Goal: Task Accomplishment & Management: Manage account settings

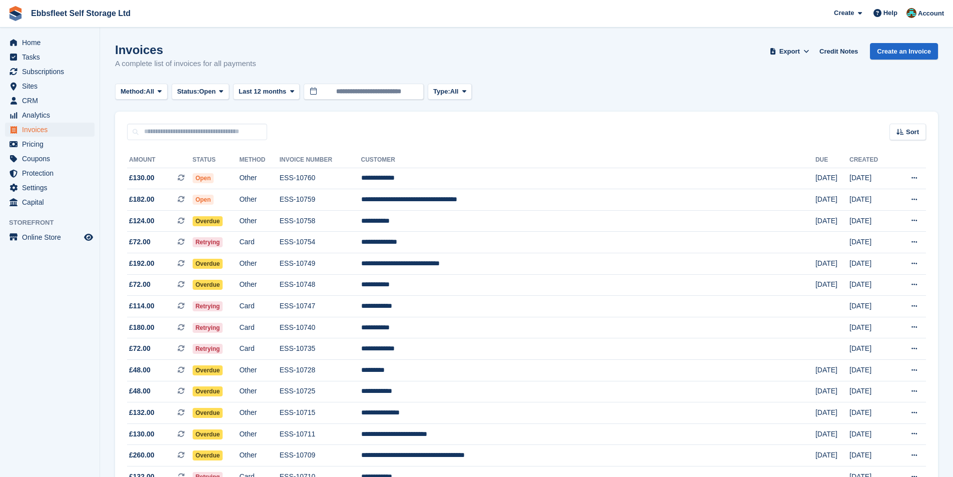
scroll to position [50, 0]
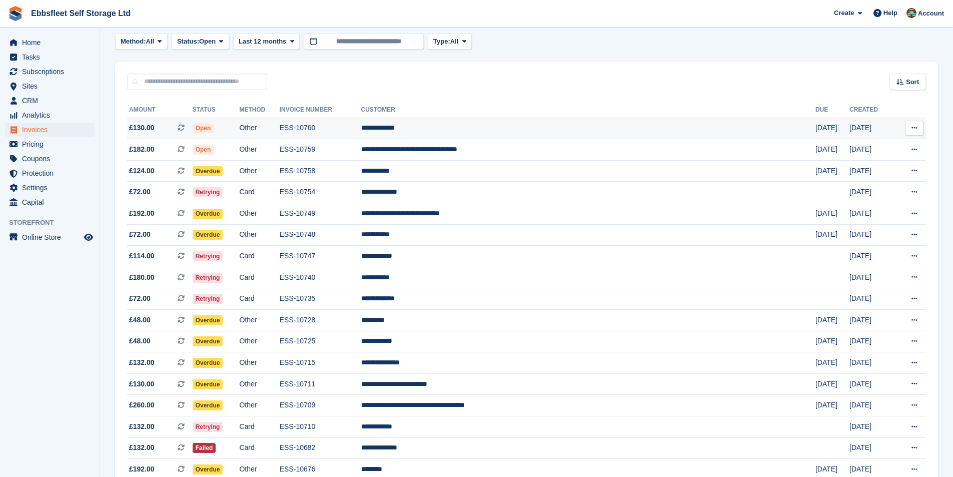
click at [476, 129] on td "**********" at bounding box center [588, 129] width 454 height 22
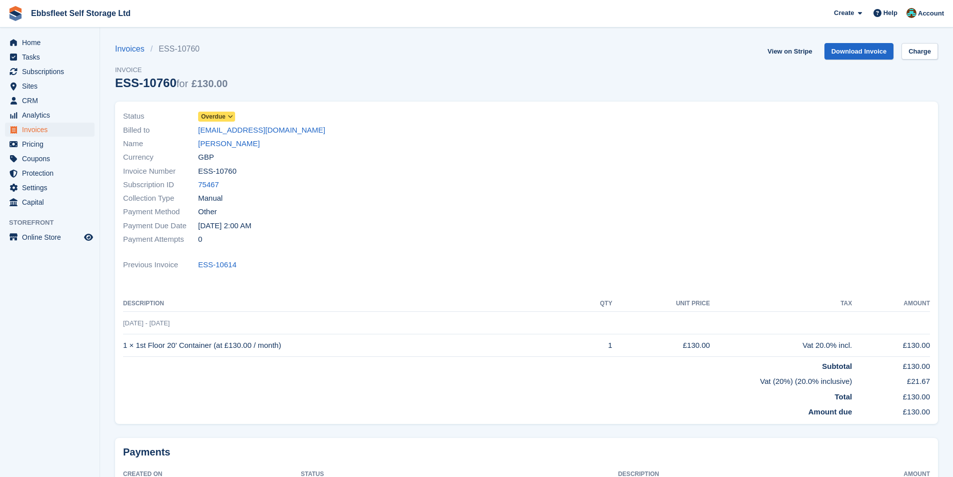
click at [215, 115] on span "Overdue" at bounding box center [213, 116] width 25 height 9
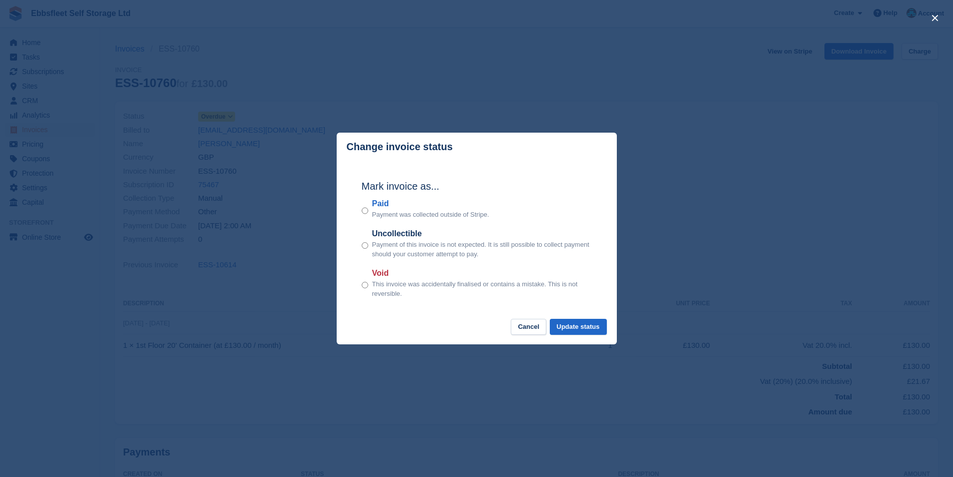
click at [376, 206] on label "Paid" at bounding box center [430, 204] width 117 height 12
click at [568, 330] on button "Update status" at bounding box center [578, 327] width 57 height 17
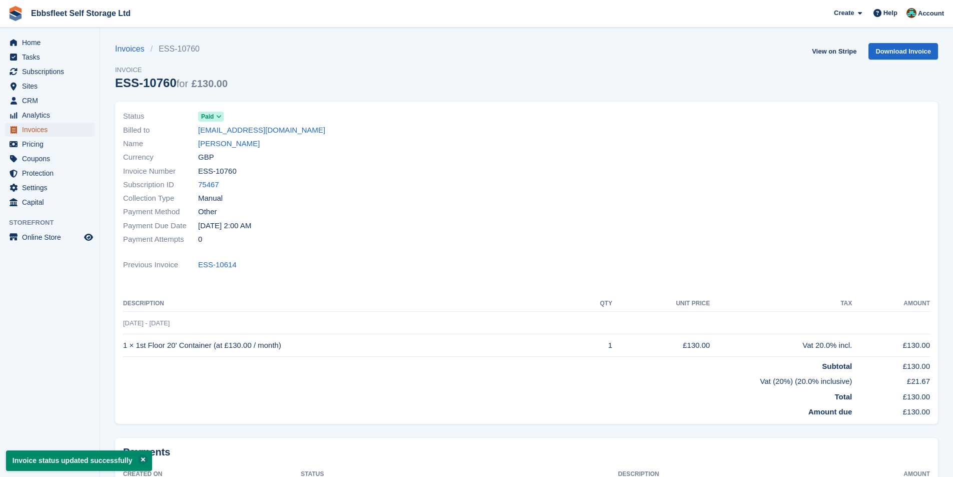
click at [37, 129] on span "Invoices" at bounding box center [52, 130] width 60 height 14
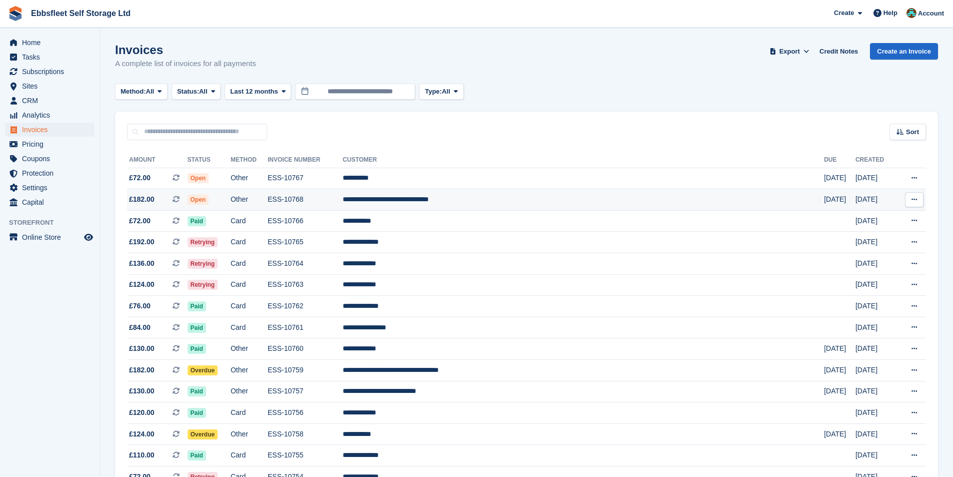
click at [209, 202] on span "Open" at bounding box center [199, 200] width 22 height 10
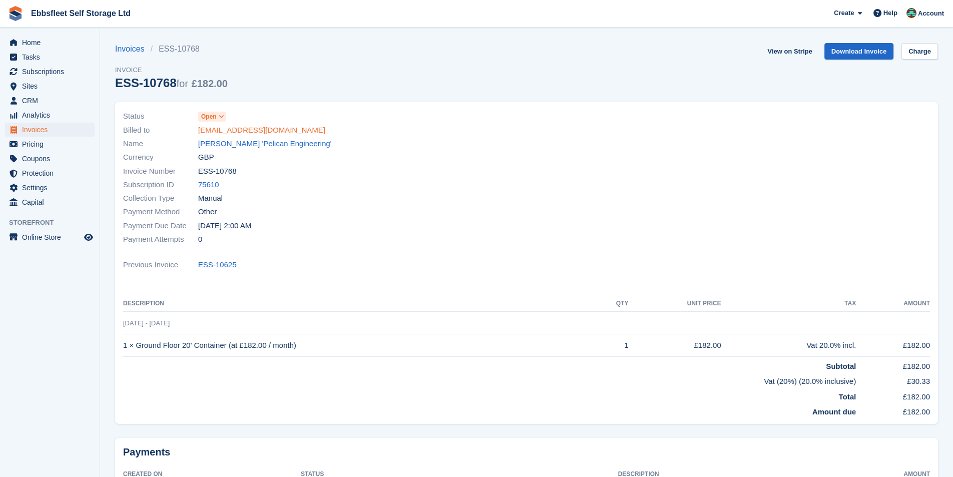
click at [208, 125] on link "jamesgilham@pelican-lifts.com" at bounding box center [261, 131] width 127 height 12
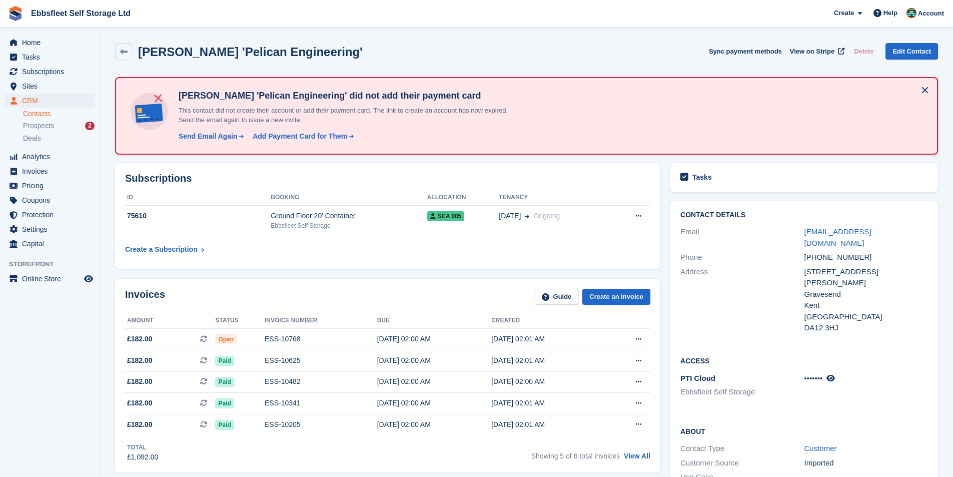
click at [214, 118] on p "This contact did not create their account or add their payment card. The link t…" at bounding box center [350, 116] width 350 height 20
click at [127, 50] on icon at bounding box center [124, 52] width 8 height 8
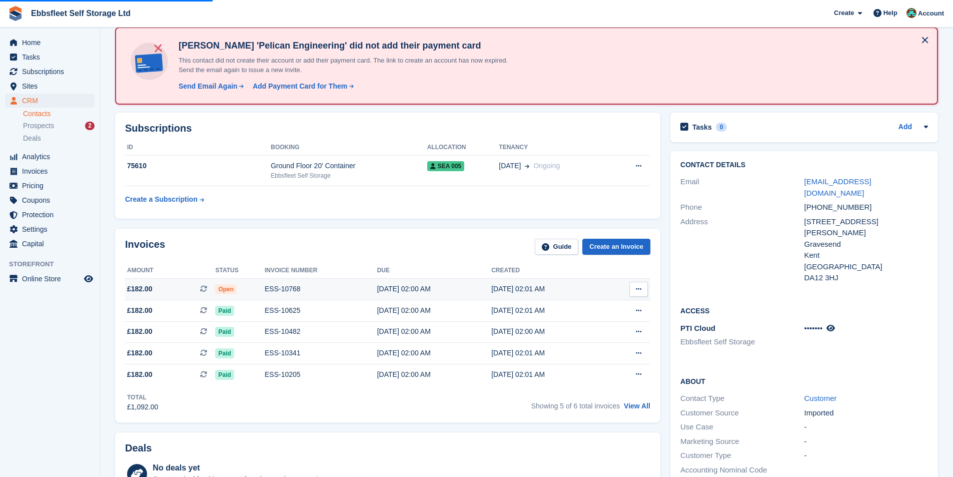
click at [221, 290] on span "Open" at bounding box center [226, 289] width 22 height 10
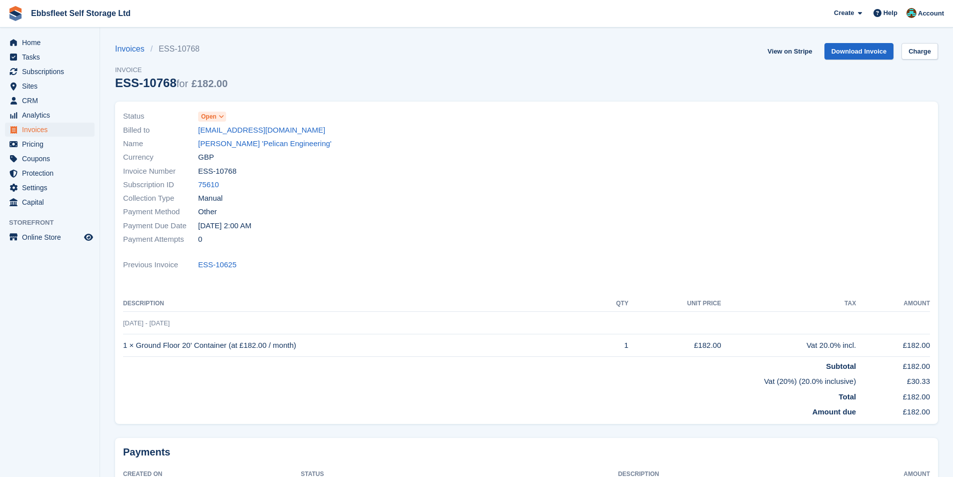
click at [210, 116] on span "Open" at bounding box center [209, 116] width 16 height 9
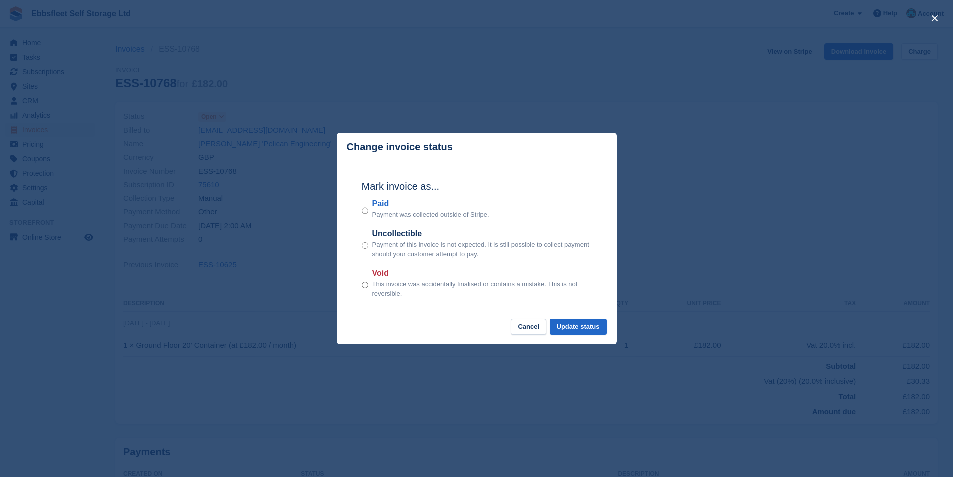
click at [374, 211] on p "Payment was collected outside of Stripe." at bounding box center [430, 215] width 117 height 10
click at [575, 328] on button "Update status" at bounding box center [578, 327] width 57 height 17
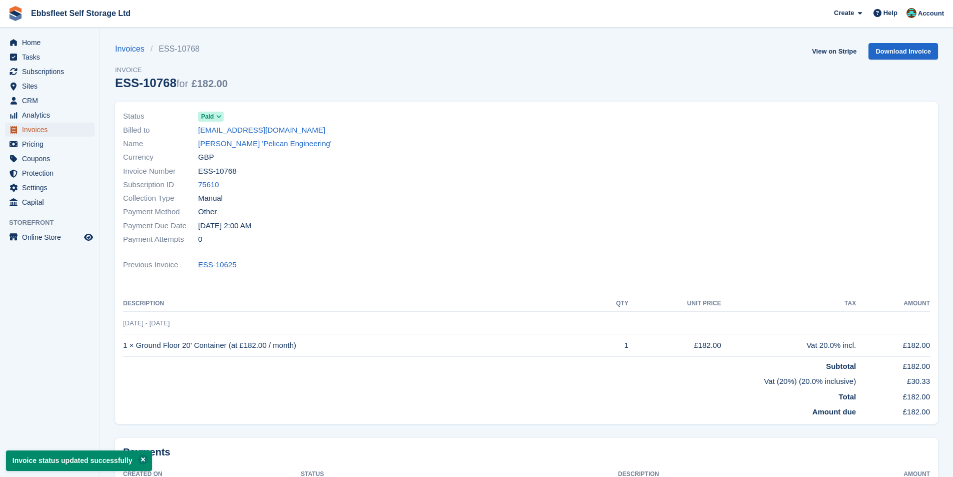
click at [50, 129] on span "Invoices" at bounding box center [52, 130] width 60 height 14
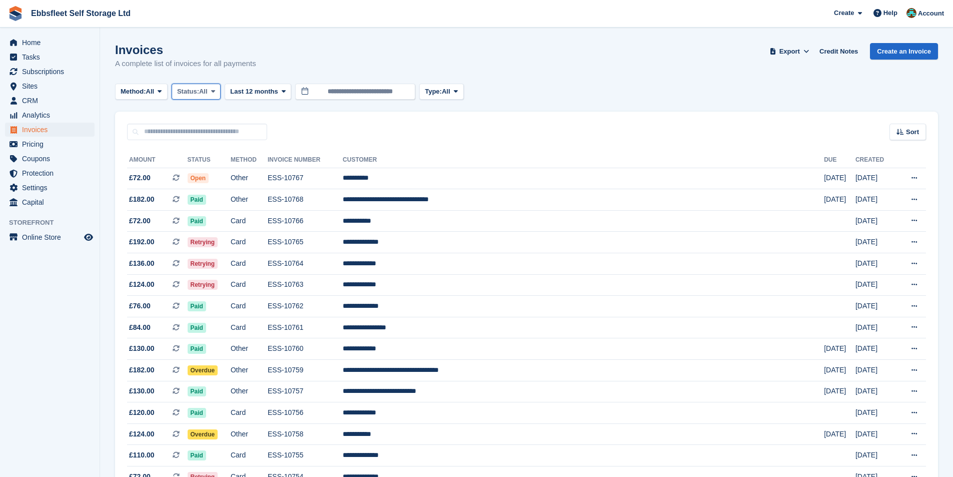
click at [193, 93] on span "Status:" at bounding box center [188, 92] width 22 height 10
click at [201, 169] on link "Open" at bounding box center [219, 169] width 87 height 18
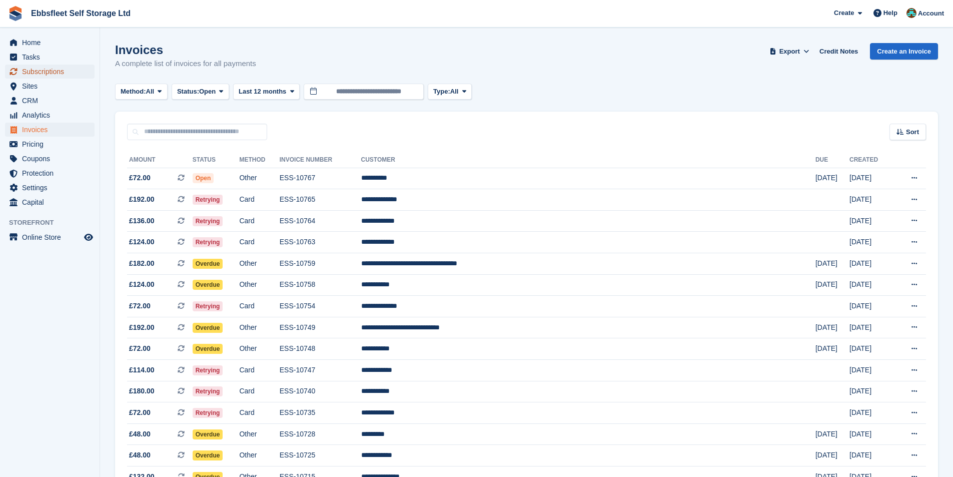
click at [46, 70] on span "Subscriptions" at bounding box center [52, 72] width 60 height 14
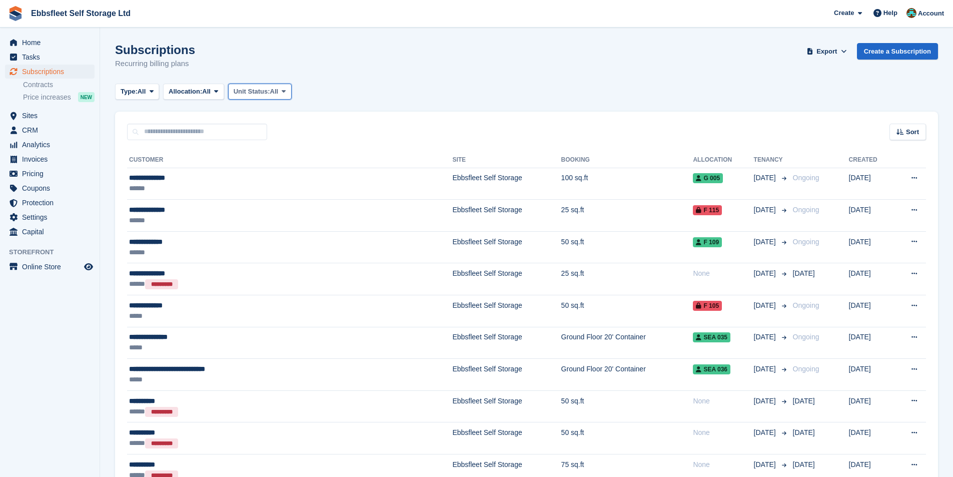
click at [236, 98] on button "Unit Status: All" at bounding box center [260, 92] width 64 height 17
click at [283, 147] on link "Overlocked" at bounding box center [276, 151] width 87 height 18
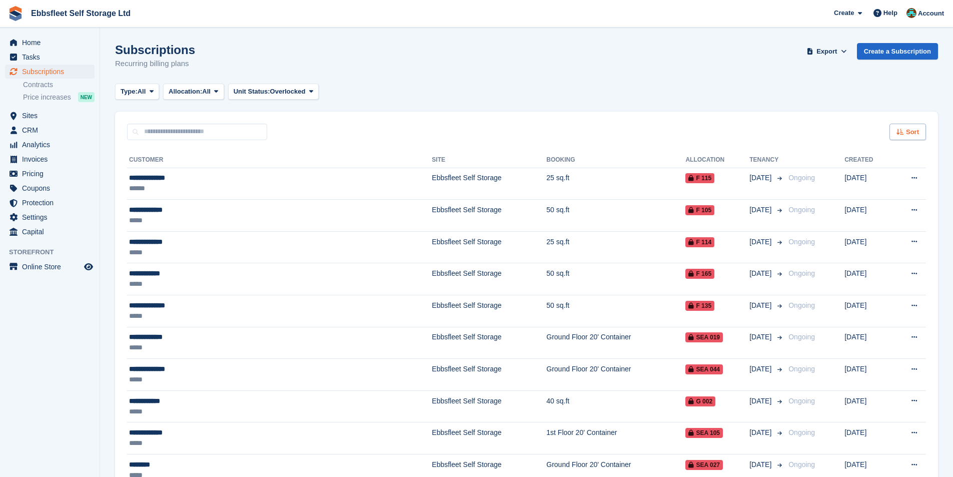
click at [914, 133] on span "Sort" at bounding box center [912, 132] width 13 height 10
click at [864, 169] on span "Customer name" at bounding box center [871, 170] width 50 height 8
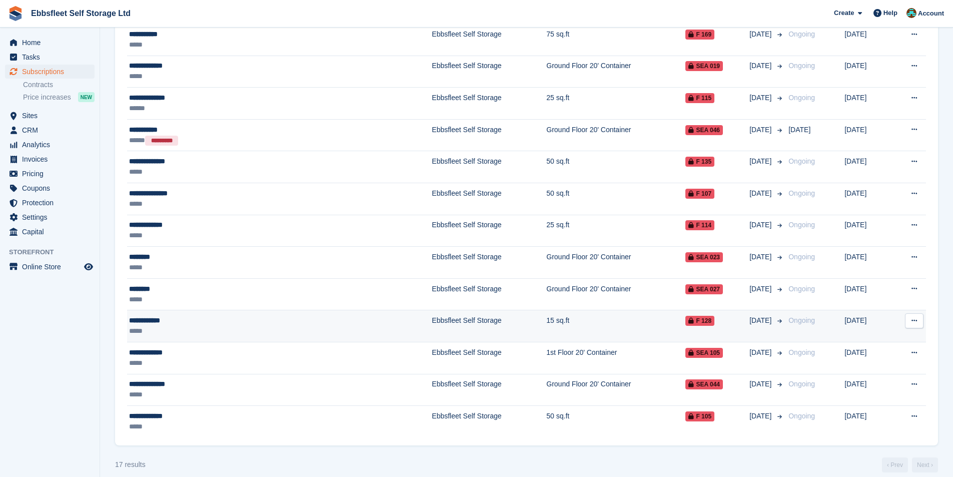
scroll to position [282, 0]
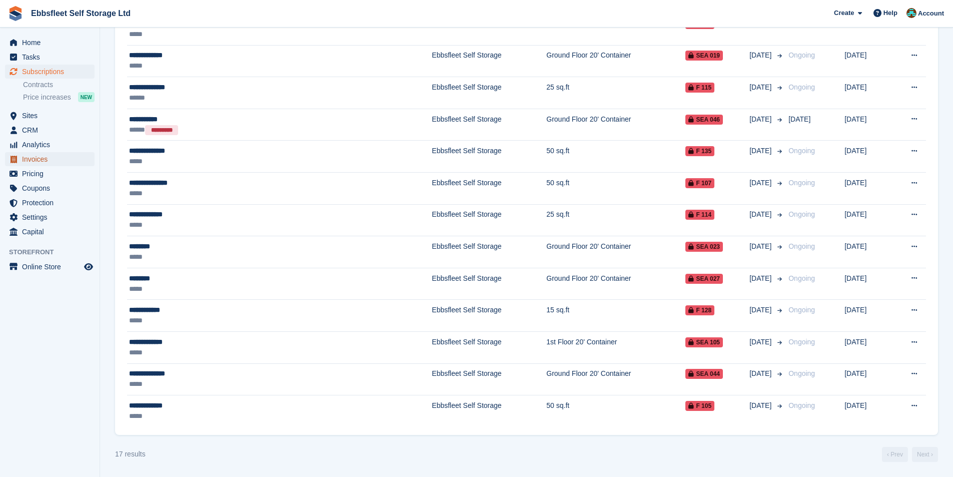
click at [48, 165] on span "Invoices" at bounding box center [52, 159] width 60 height 14
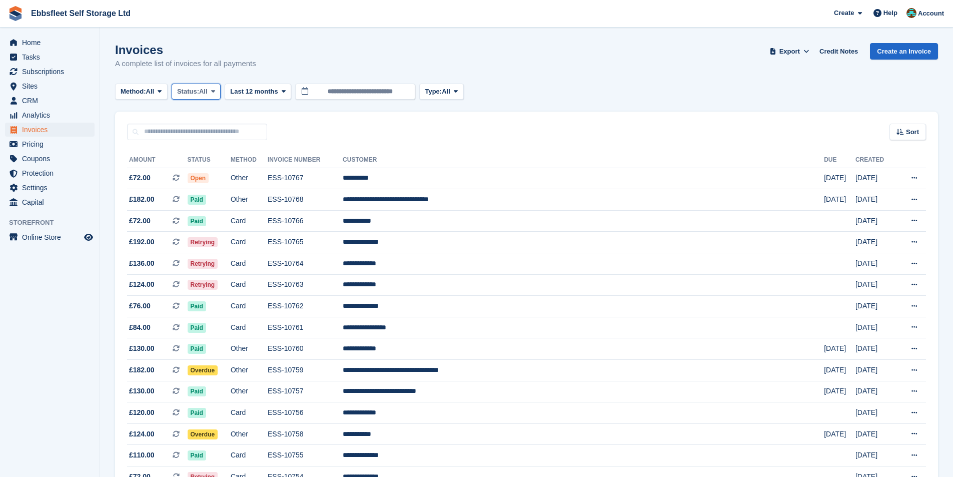
click at [208, 96] on span "All" at bounding box center [203, 92] width 9 height 10
click at [208, 176] on link "Open" at bounding box center [219, 169] width 87 height 18
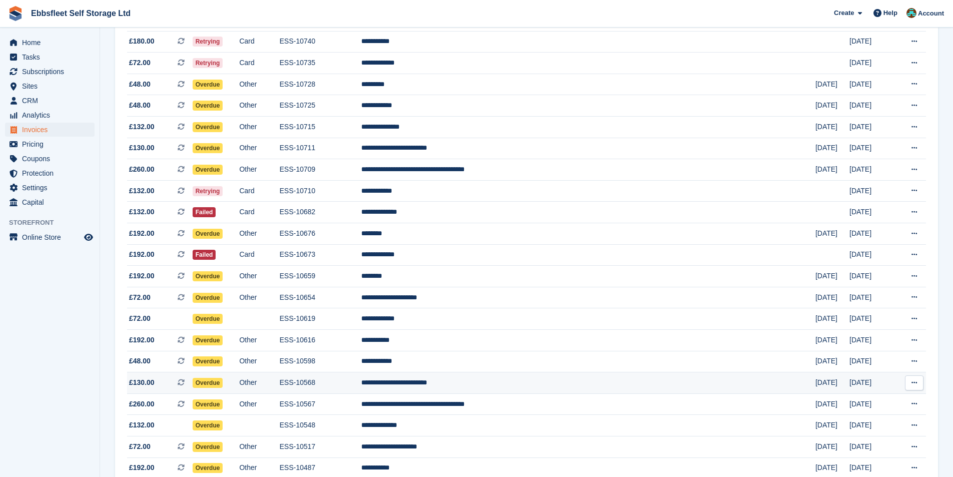
scroll to position [250, 0]
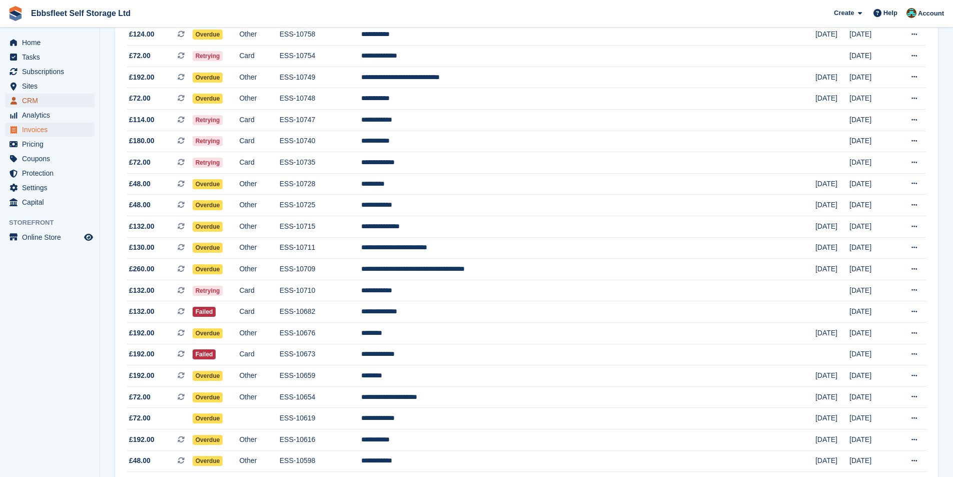
click at [40, 103] on span "CRM" at bounding box center [52, 101] width 60 height 14
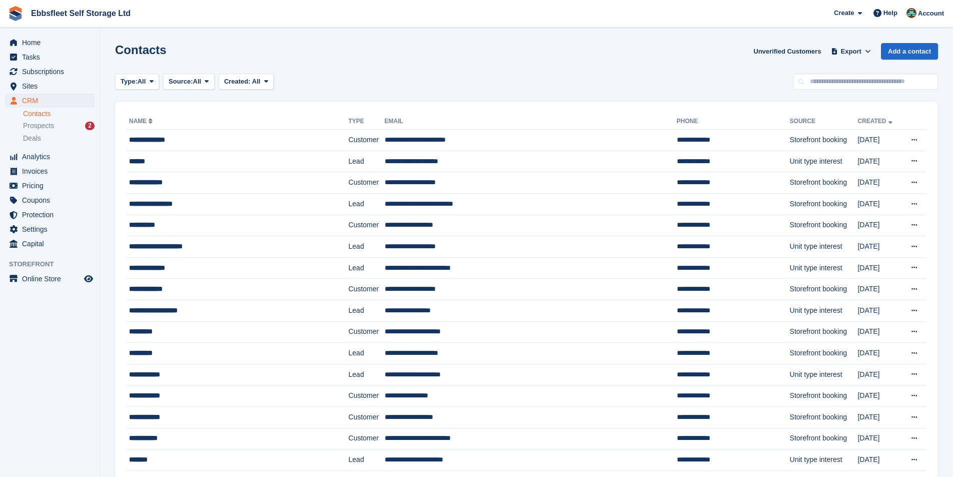
click at [188, 121] on th "Name" at bounding box center [238, 122] width 222 height 16
click at [201, 125] on th "Name" at bounding box center [238, 122] width 222 height 16
click at [829, 88] on input "text" at bounding box center [865, 82] width 145 height 17
type input "*******"
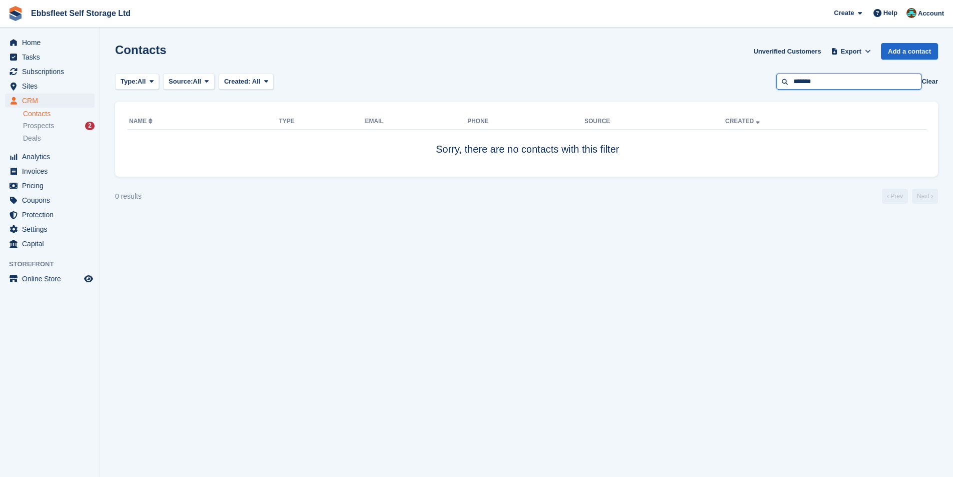
click at [822, 81] on input "*******" at bounding box center [848, 82] width 145 height 17
type input "******"
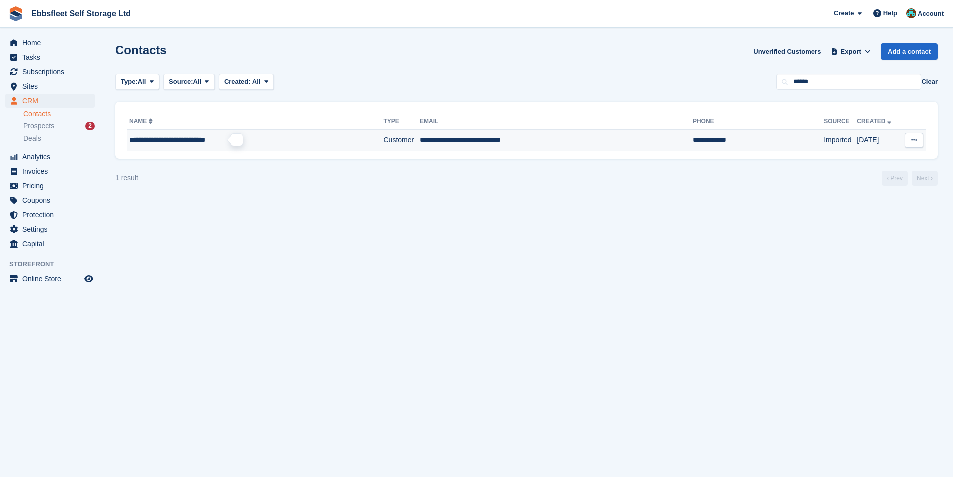
click at [197, 136] on span "**********" at bounding box center [167, 139] width 76 height 7
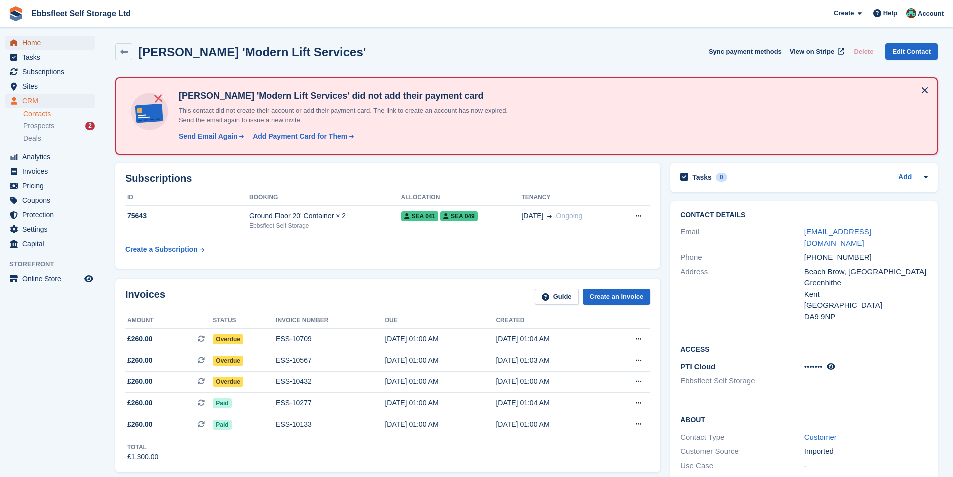
click at [36, 42] on span "Home" at bounding box center [52, 43] width 60 height 14
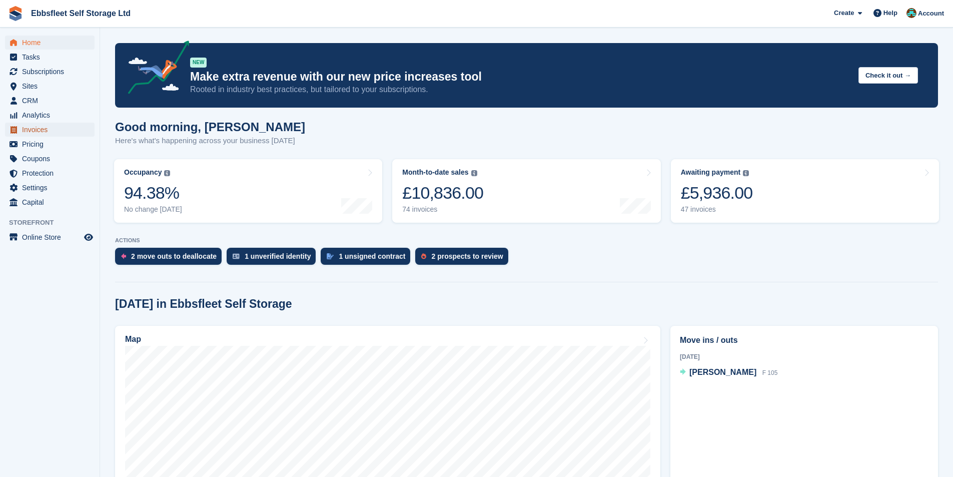
click at [41, 131] on span "Invoices" at bounding box center [52, 130] width 60 height 14
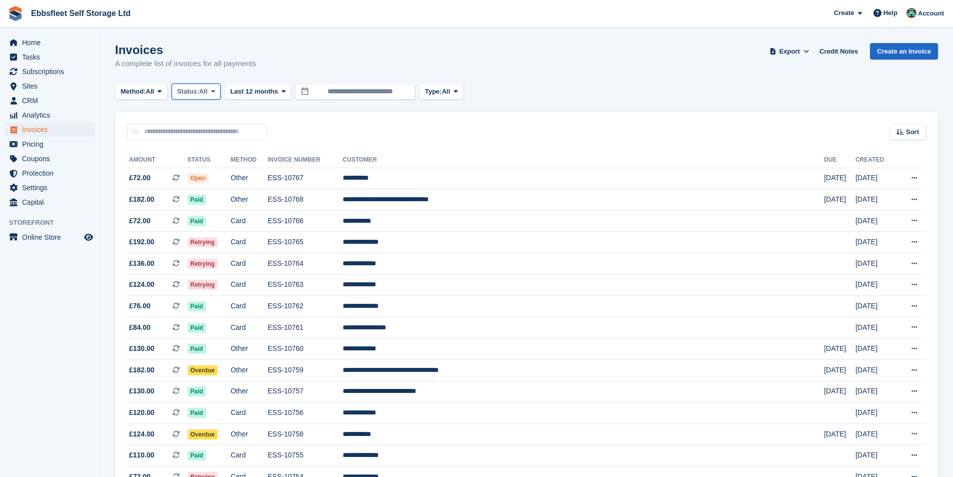
click at [211, 99] on button "Status: All" at bounding box center [196, 92] width 49 height 17
click at [205, 172] on link "Open" at bounding box center [219, 169] width 87 height 18
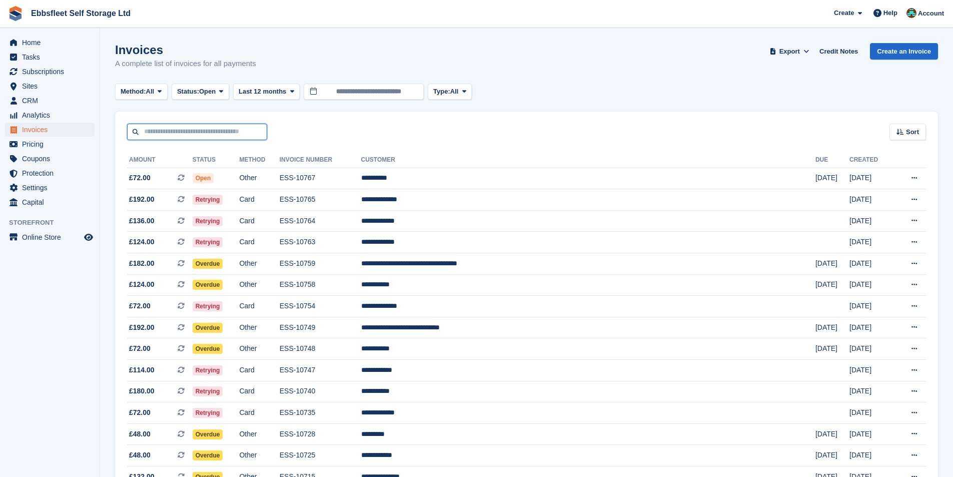
click at [210, 135] on input "text" at bounding box center [197, 132] width 140 height 17
type input "******"
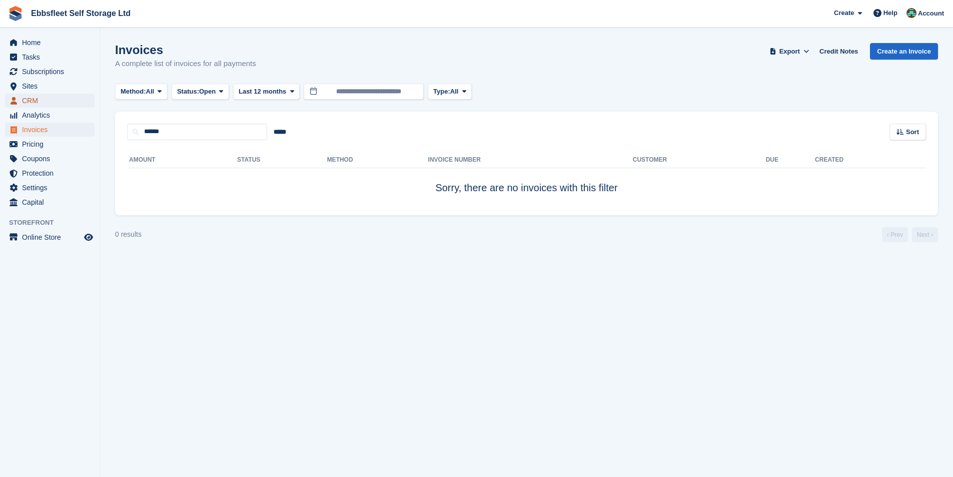
click at [33, 99] on span "CRM" at bounding box center [52, 101] width 60 height 14
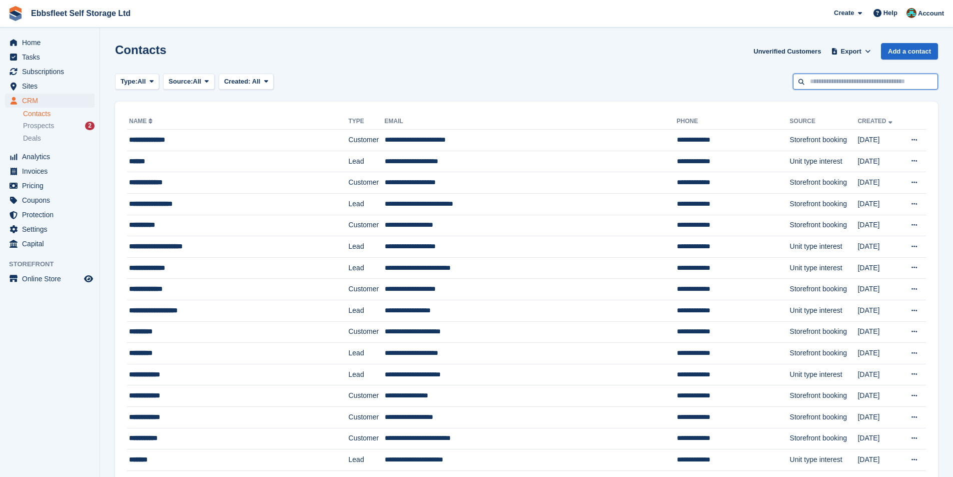
click at [851, 86] on input "text" at bounding box center [865, 82] width 145 height 17
type input "*****"
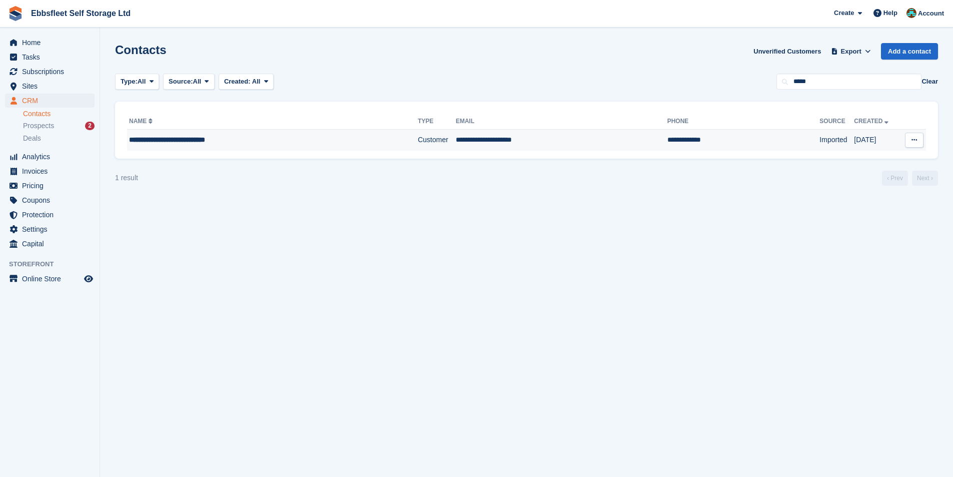
click at [171, 143] on span "**********" at bounding box center [167, 139] width 76 height 7
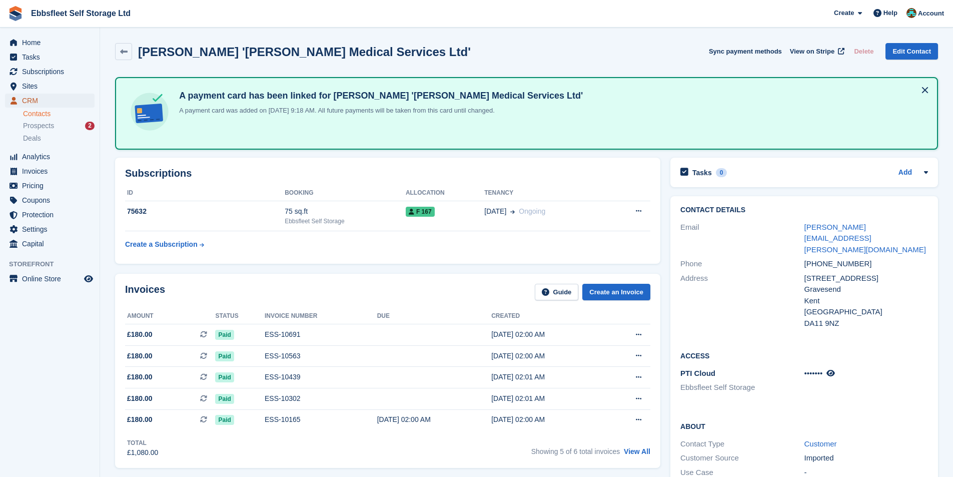
click at [36, 102] on span "CRM" at bounding box center [52, 101] width 60 height 14
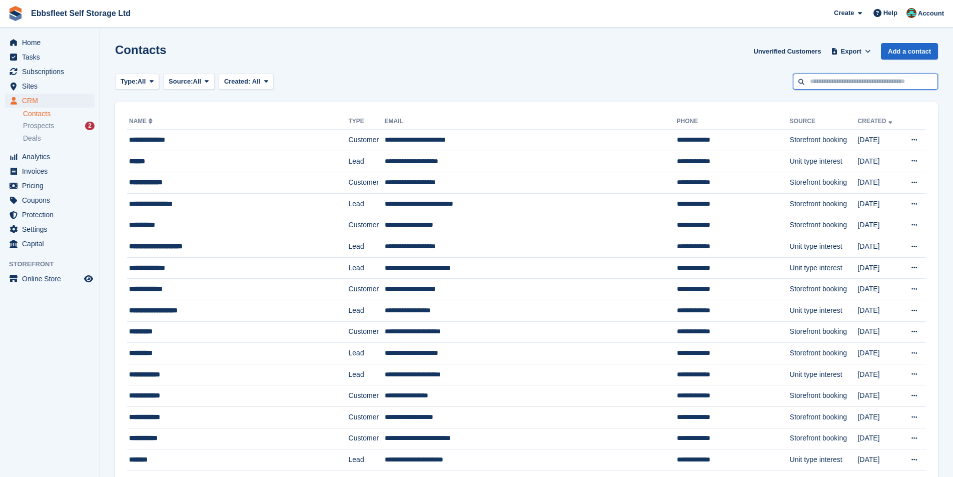
click at [851, 85] on input "text" at bounding box center [865, 82] width 145 height 17
type input "***"
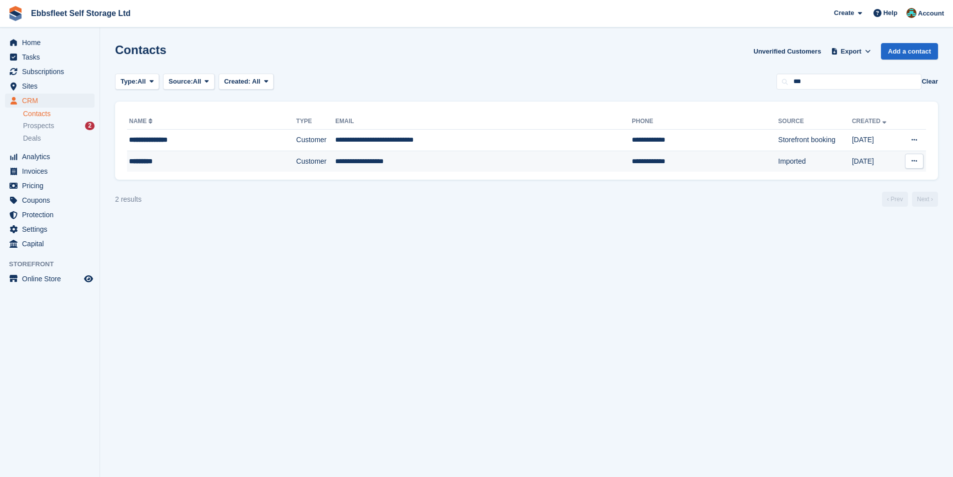
click at [150, 161] on div "*********" at bounding box center [194, 161] width 130 height 11
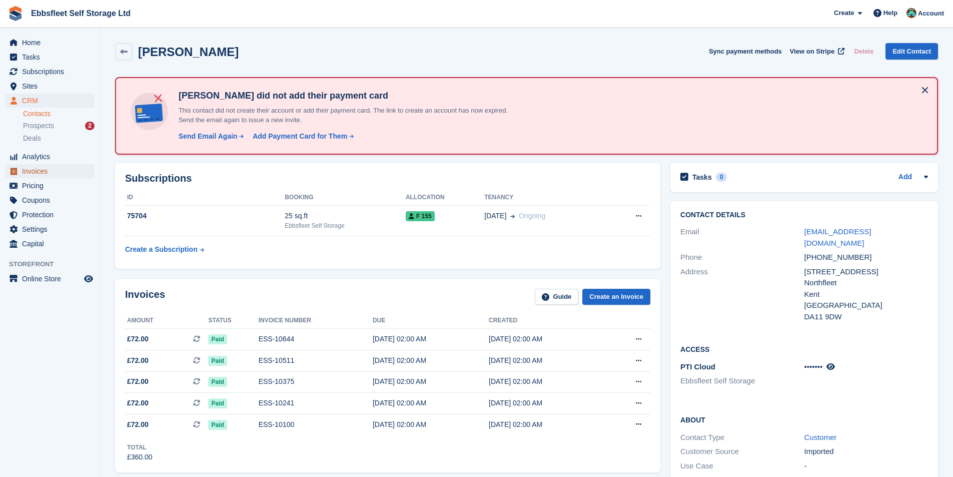
drag, startPoint x: 42, startPoint y: 171, endPoint x: 213, endPoint y: 108, distance: 182.3
click at [42, 171] on span "Invoices" at bounding box center [52, 171] width 60 height 14
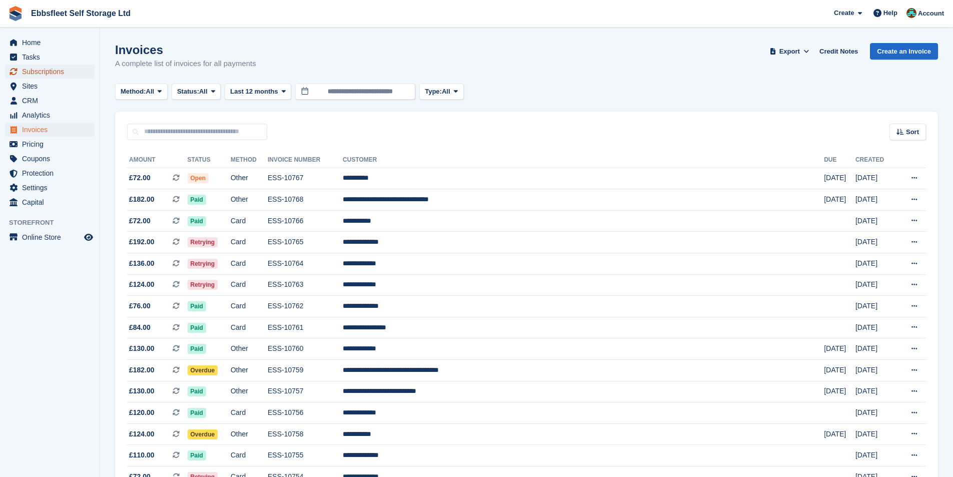
click at [65, 73] on span "Subscriptions" at bounding box center [52, 72] width 60 height 14
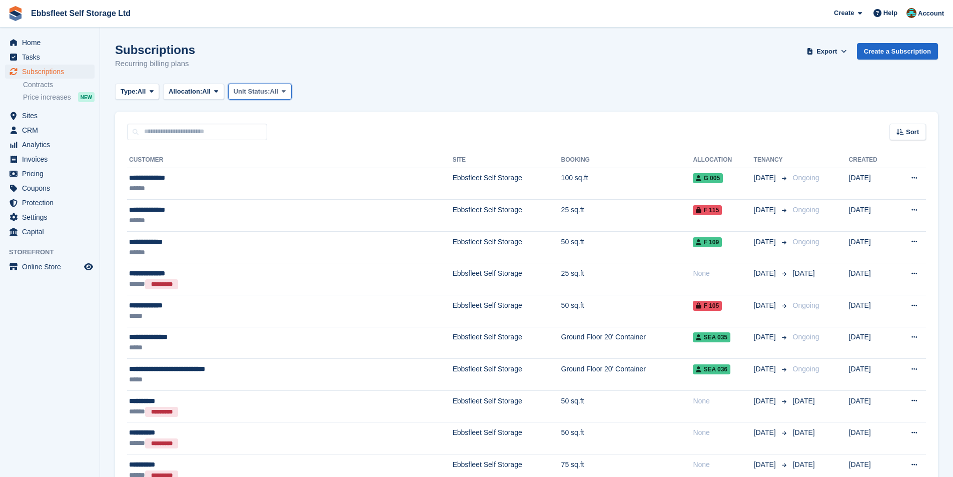
click at [255, 95] on span "Unit Status:" at bounding box center [252, 92] width 37 height 10
click at [271, 151] on link "Overlocked" at bounding box center [276, 151] width 87 height 18
